Goal: Navigation & Orientation: Understand site structure

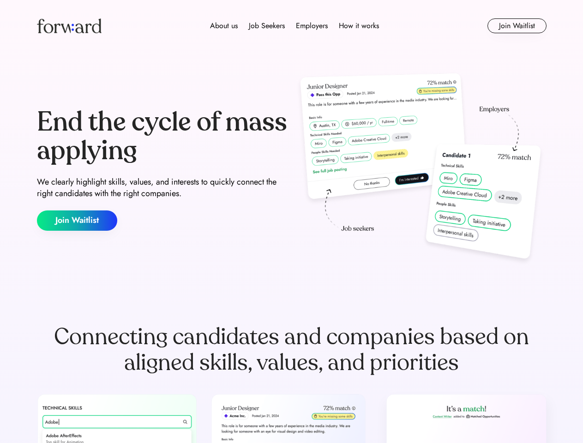
click at [291, 222] on div "End the cycle of mass applying We clearly highlight skills, values, and interes…" at bounding box center [292, 169] width 510 height 199
click at [292, 26] on div "About us Job Seekers Employers How it works" at bounding box center [295, 25] width 364 height 11
click at [69, 26] on img at bounding box center [69, 25] width 65 height 15
click at [295, 26] on div "About us Job Seekers Employers How it works" at bounding box center [295, 25] width 364 height 11
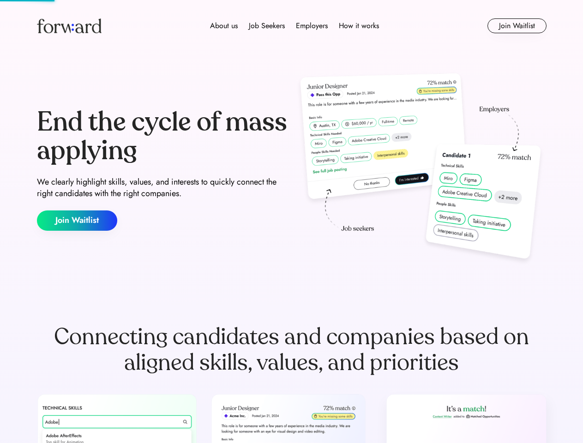
click at [224, 26] on div "About us" at bounding box center [224, 25] width 28 height 11
click at [267, 26] on div "Job Seekers" at bounding box center [267, 25] width 36 height 11
click at [312, 26] on div "Employers" at bounding box center [312, 25] width 32 height 11
click at [358, 26] on div "How it works" at bounding box center [359, 25] width 40 height 11
click at [517, 26] on button "Join Waitlist" at bounding box center [517, 25] width 59 height 15
